Goal: Find contact information: Find contact information

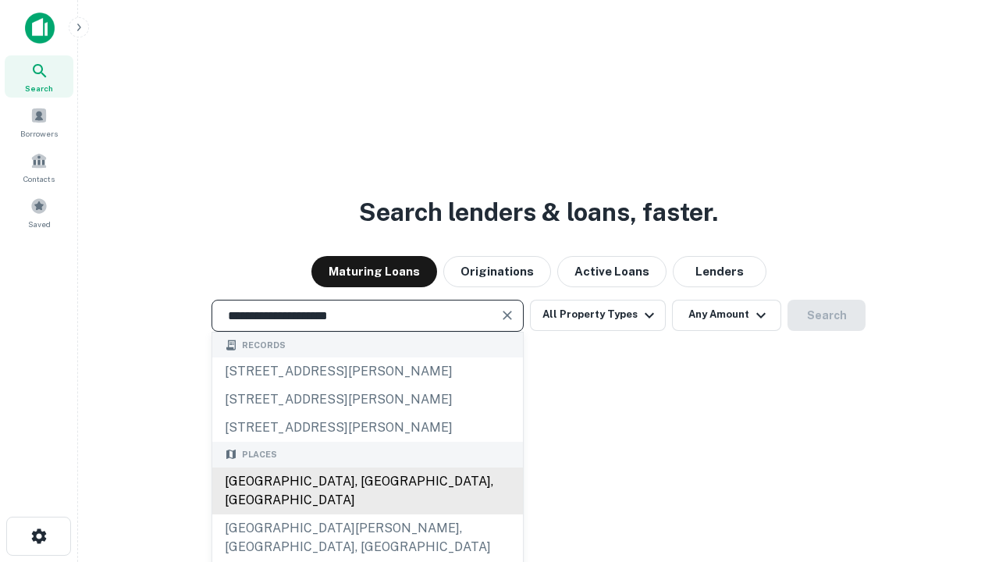
click at [367, 514] on div "Santa Monica, CA, USA" at bounding box center [367, 490] width 311 height 47
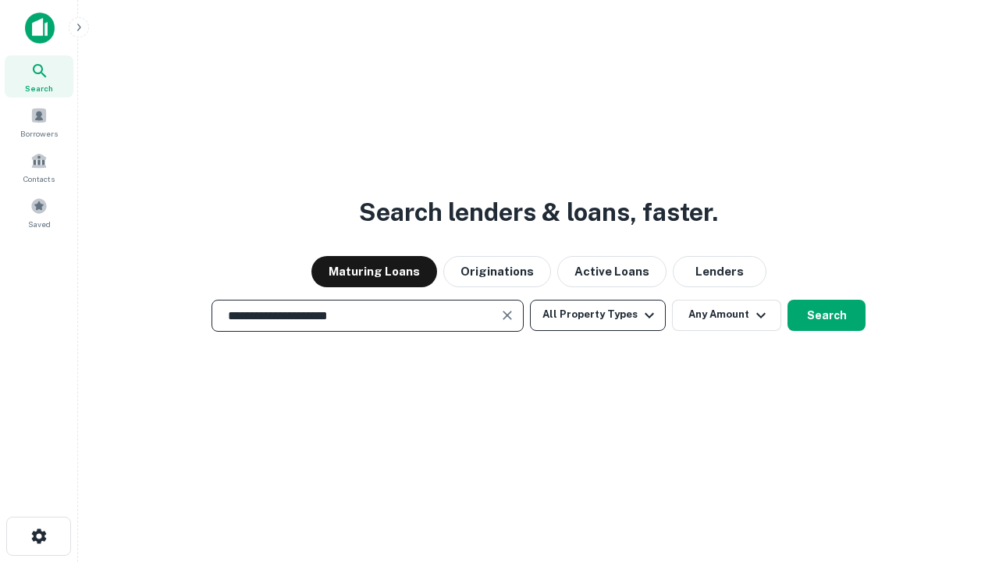
type input "**********"
click at [598, 314] on button "All Property Types" at bounding box center [598, 315] width 136 height 31
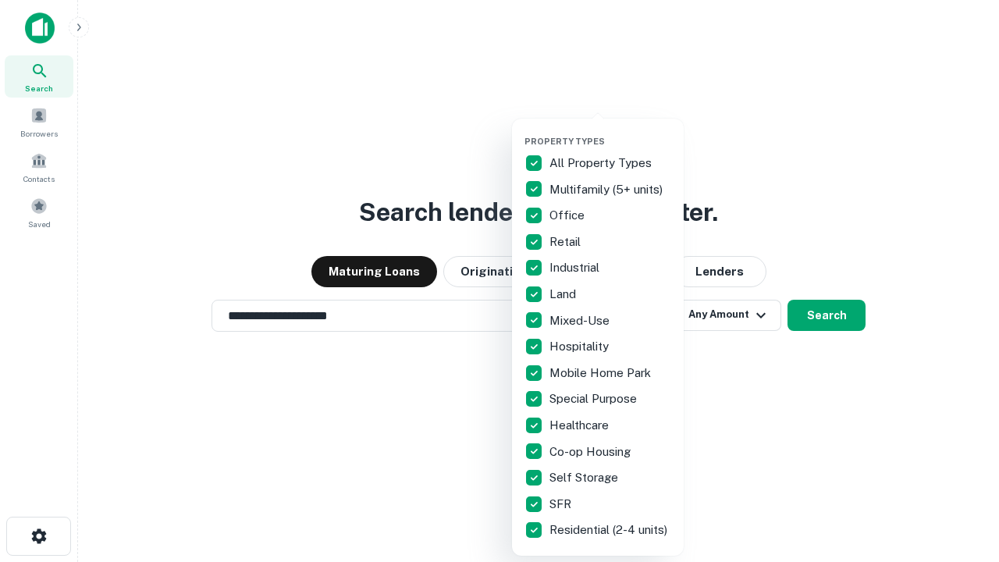
click at [610, 131] on button "button" at bounding box center [610, 131] width 172 height 1
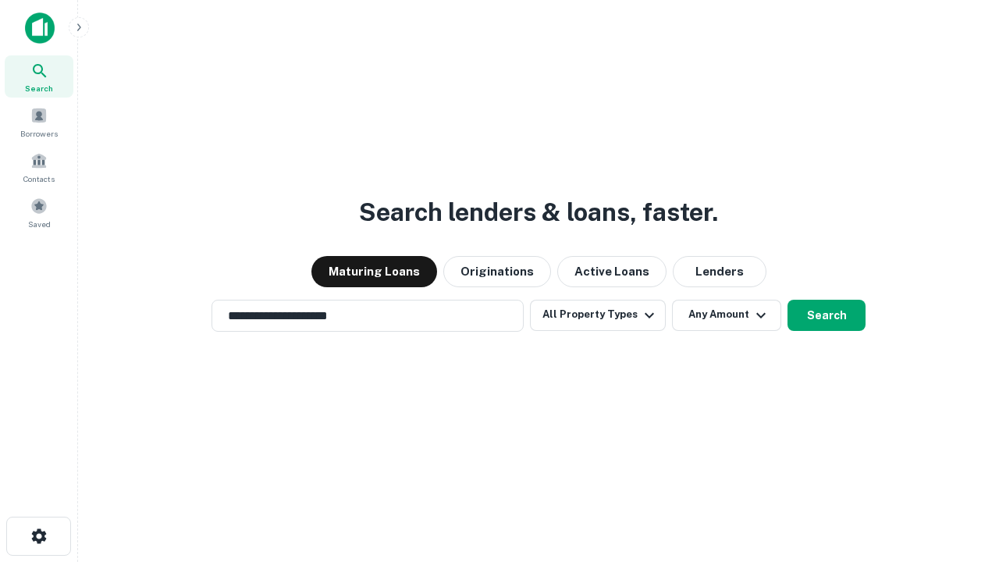
scroll to position [24, 0]
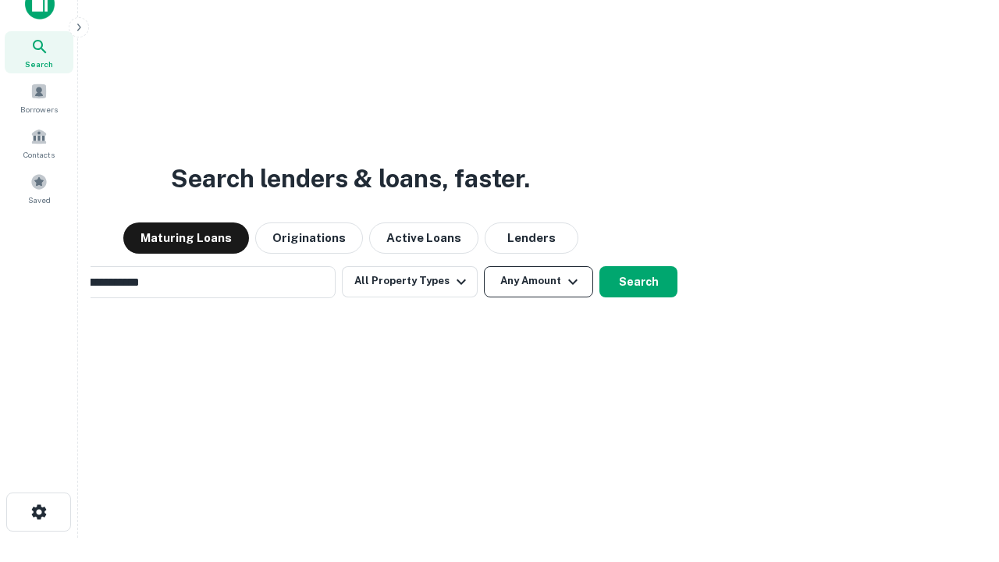
click at [484, 266] on button "Any Amount" at bounding box center [538, 281] width 109 height 31
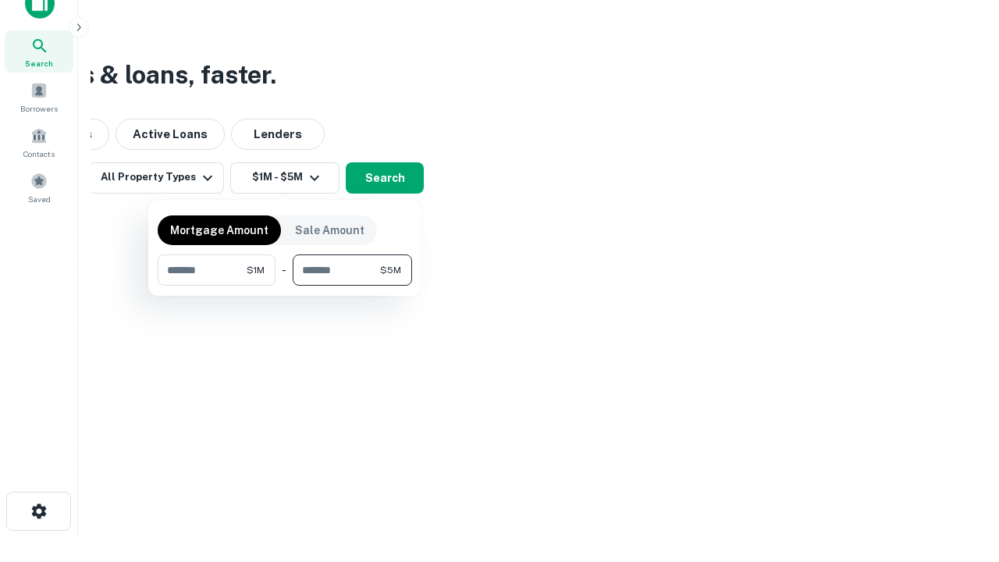
type input "*******"
click at [285, 286] on button "button" at bounding box center [285, 286] width 254 height 1
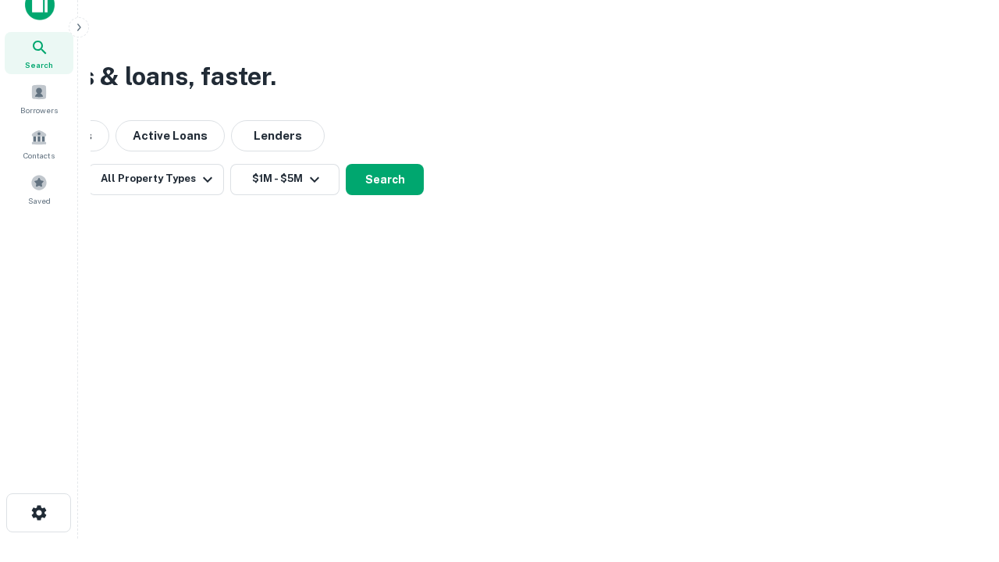
scroll to position [9, 288]
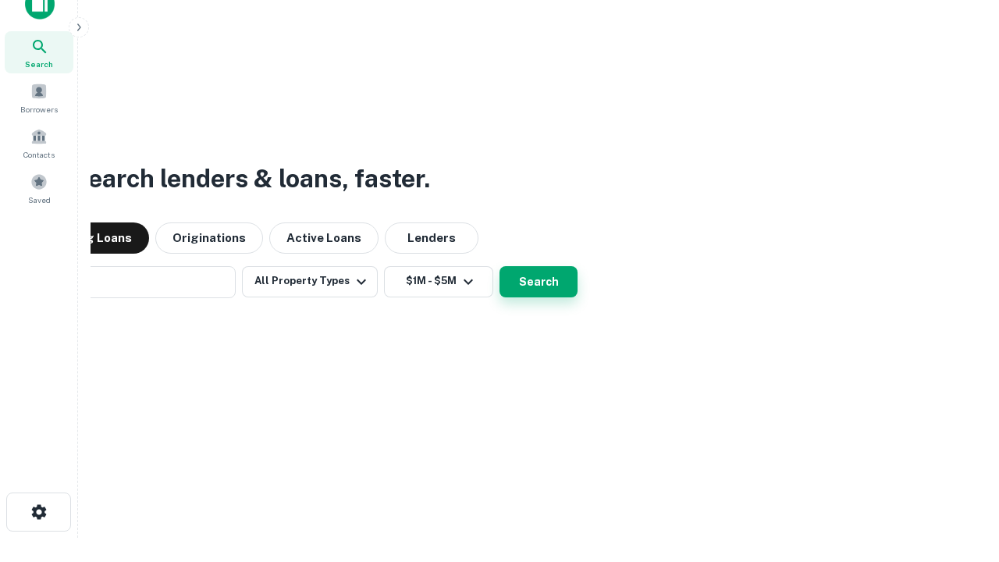
click at [499, 266] on button "Search" at bounding box center [538, 281] width 78 height 31
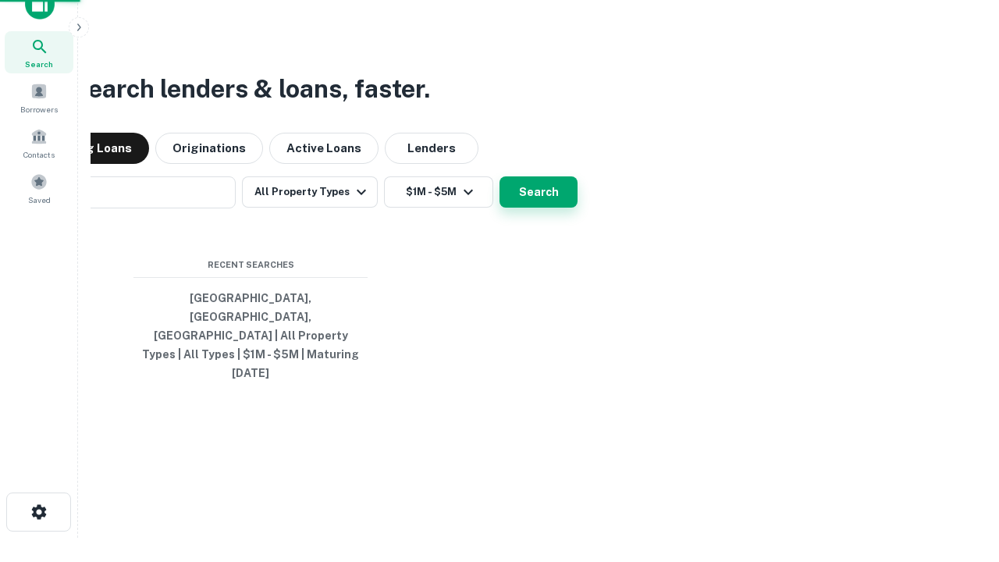
scroll to position [41, 442]
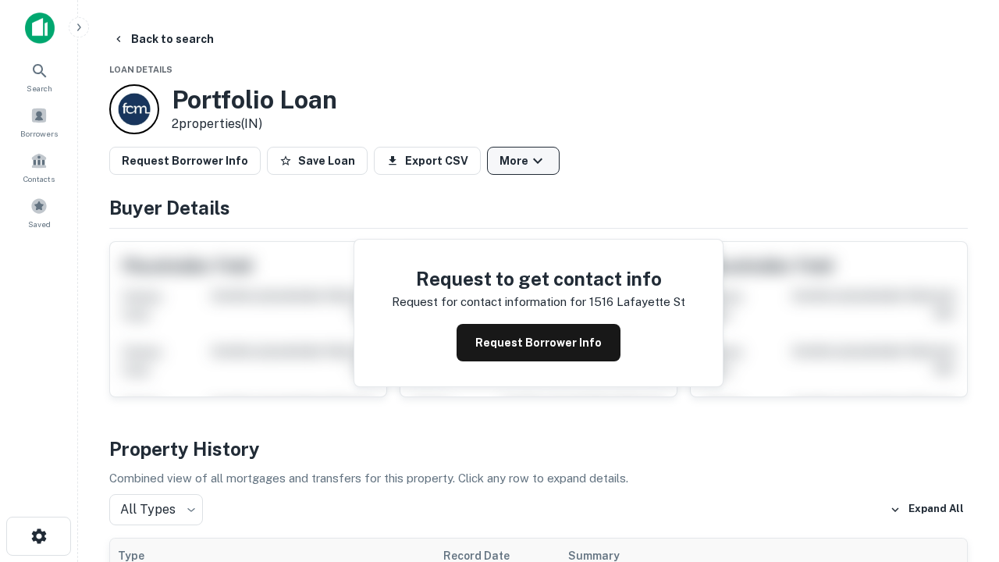
click at [523, 161] on button "More" at bounding box center [523, 161] width 73 height 28
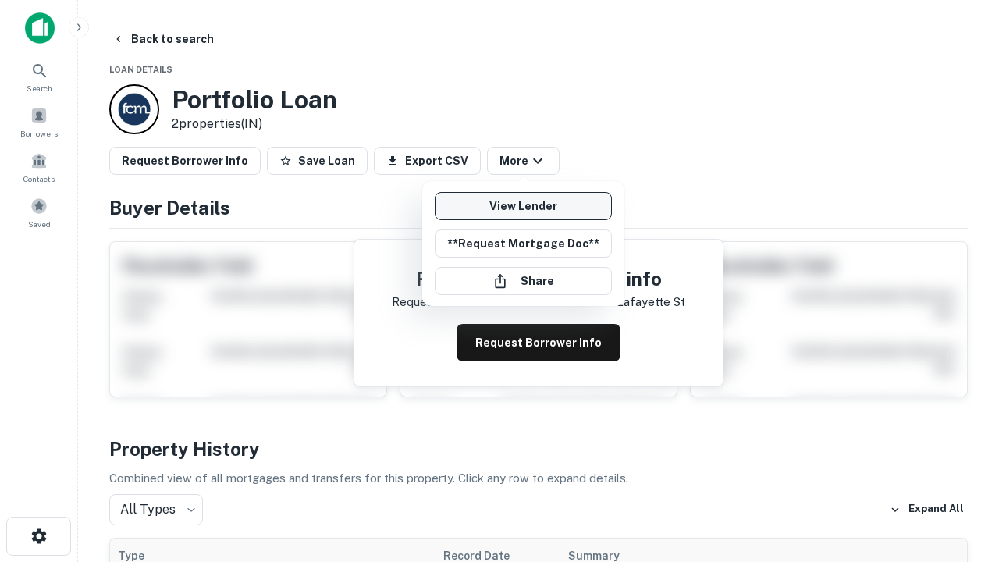
click at [523, 206] on link "View Lender" at bounding box center [523, 206] width 177 height 28
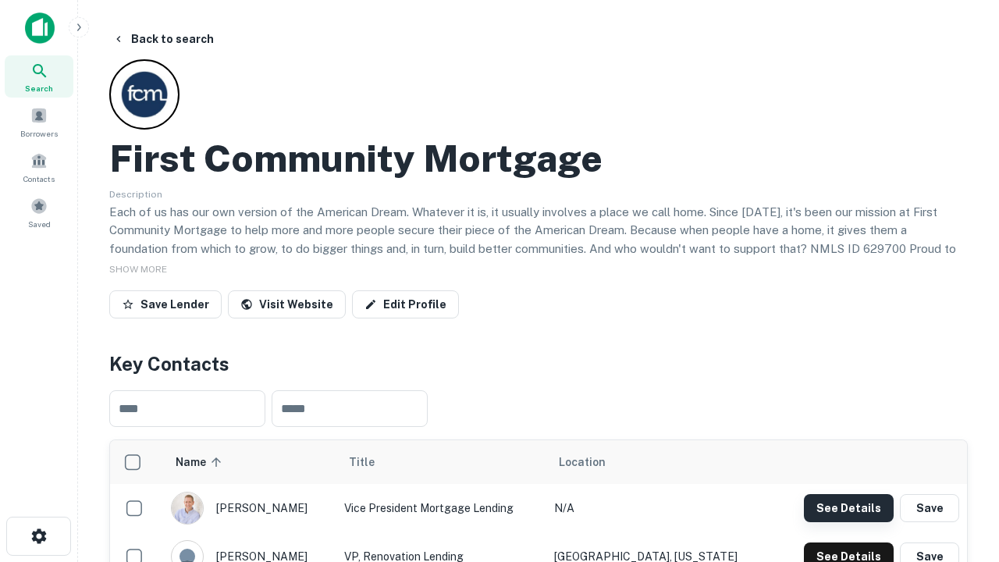
click at [848, 507] on button "See Details" at bounding box center [849, 508] width 90 height 28
click at [38, 536] on icon "button" at bounding box center [39, 536] width 19 height 19
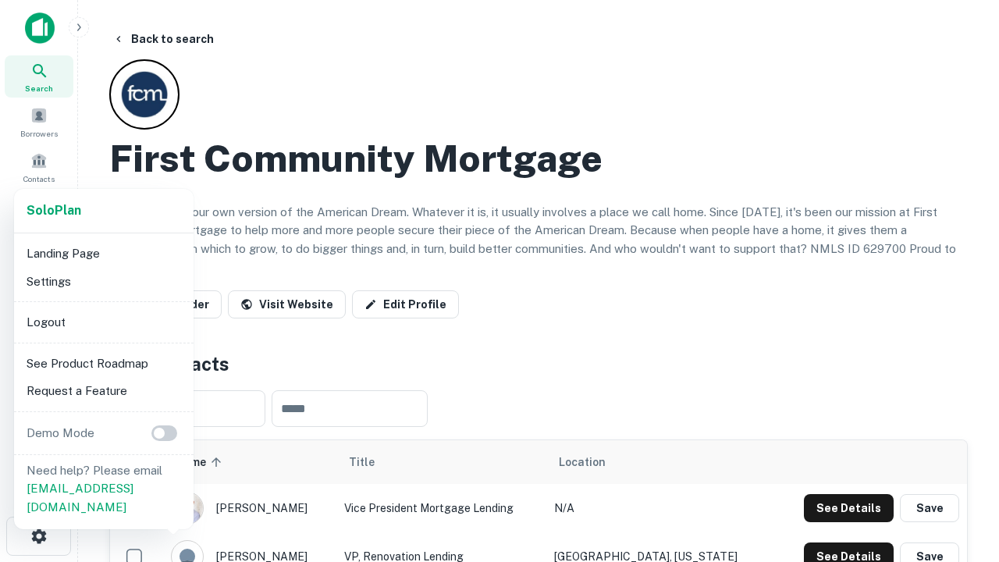
click at [103, 321] on li "Logout" at bounding box center [103, 322] width 167 height 28
